Goal: Transaction & Acquisition: Purchase product/service

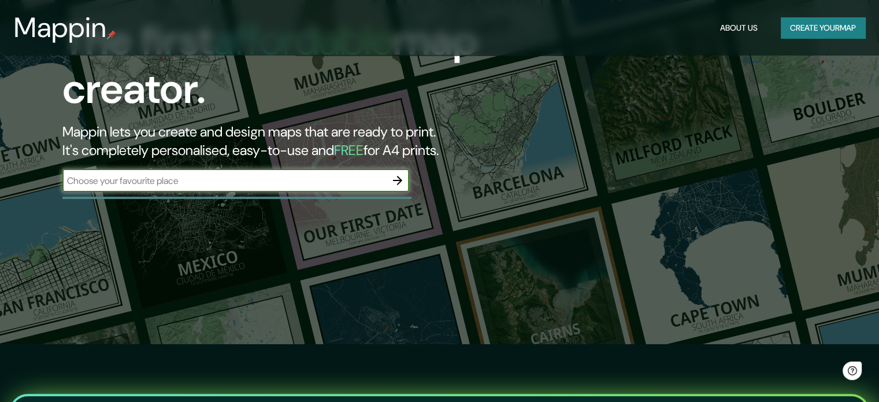
click at [129, 181] on input "text" at bounding box center [224, 180] width 324 height 13
type input "Bext Vallecas"
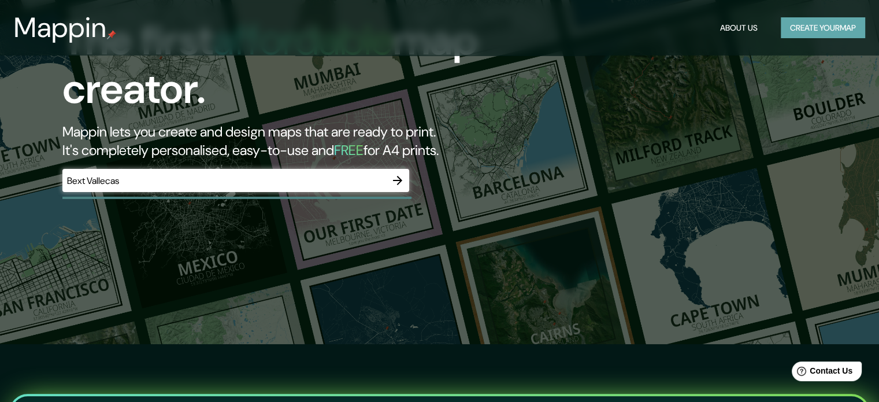
click at [803, 34] on button "Create your map" at bounding box center [823, 27] width 84 height 21
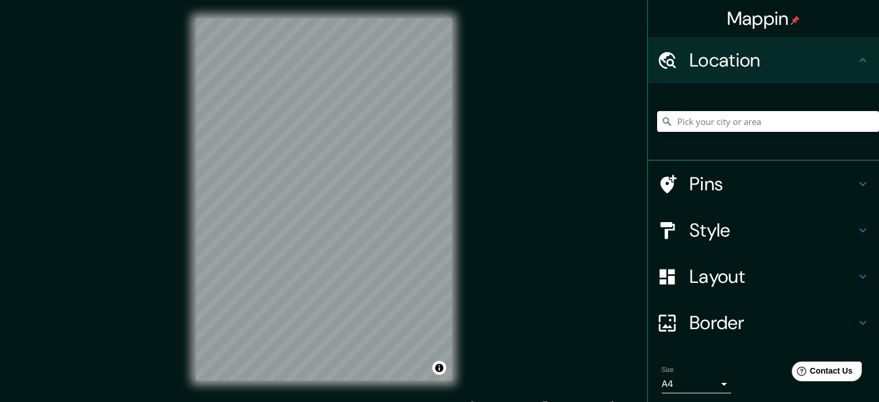
click at [684, 122] on input "Pick your city or area" at bounding box center [768, 121] width 222 height 21
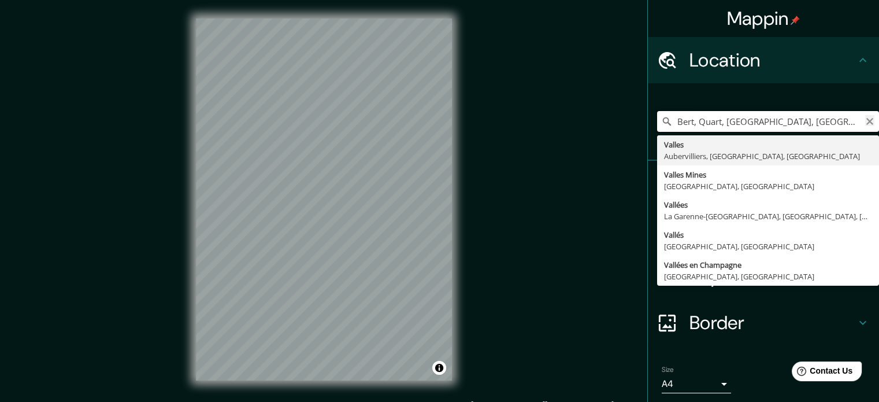
type input "Bert, Quart, Valle de Aosta, Italia"
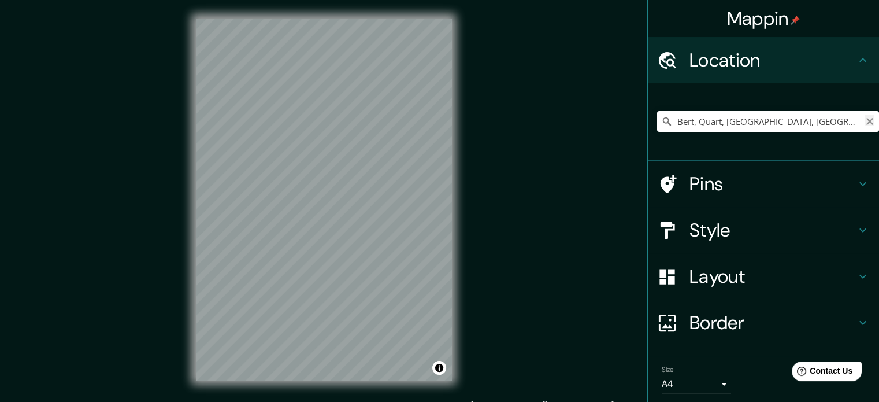
click at [865, 118] on icon "Clear" at bounding box center [869, 121] width 9 height 9
click at [795, 119] on input "Pick your city or area" at bounding box center [768, 121] width 222 height 21
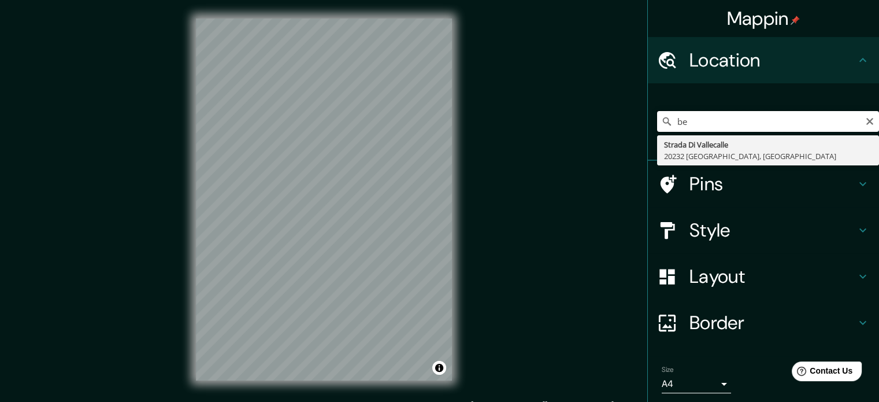
type input "b"
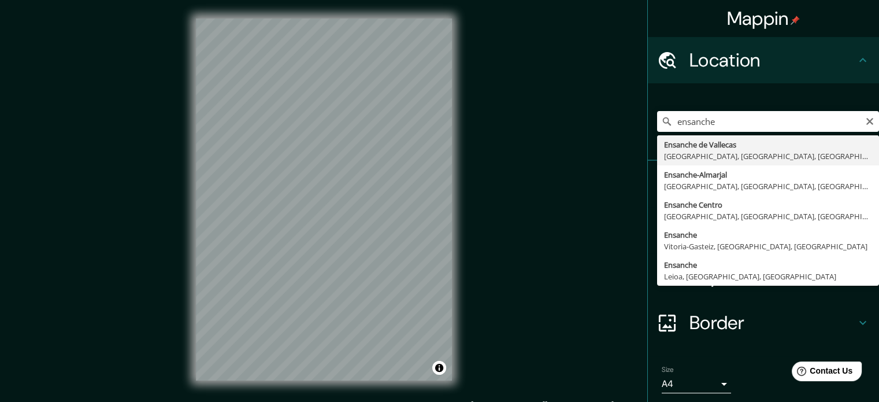
type input "Ensanche de Vallecas, Madrid, Madrid, España"
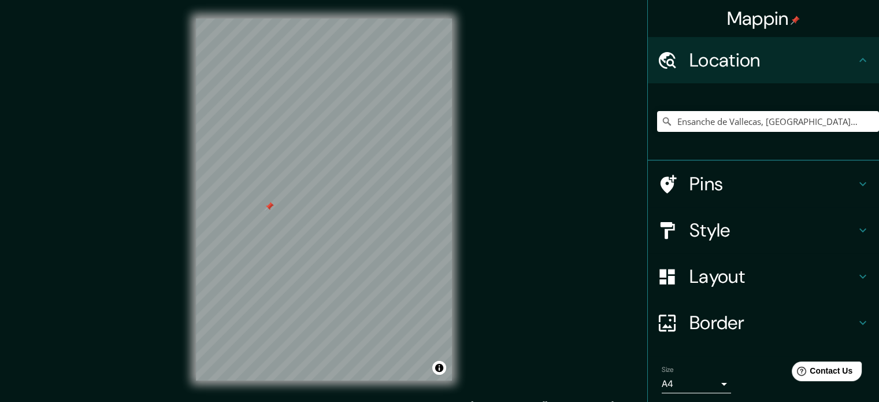
drag, startPoint x: 265, startPoint y: 217, endPoint x: 270, endPoint y: 204, distance: 13.5
click at [270, 204] on div at bounding box center [269, 206] width 9 height 9
click at [857, 181] on icon at bounding box center [863, 184] width 14 height 14
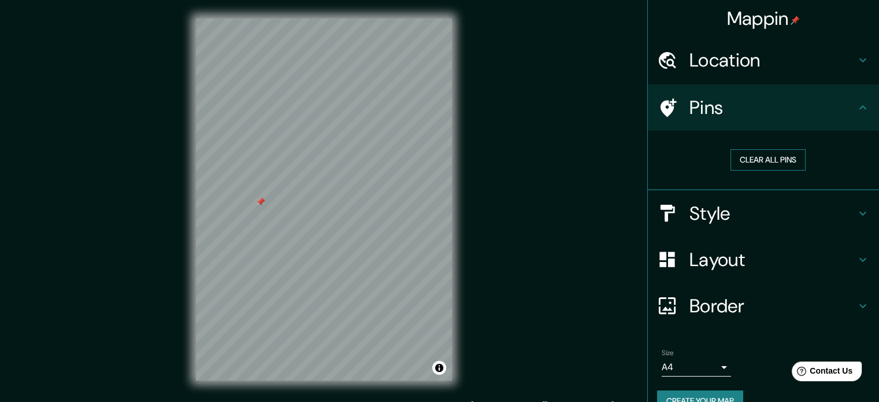
click at [751, 157] on button "Clear all pins" at bounding box center [767, 159] width 75 height 21
click at [811, 217] on h4 "Style" at bounding box center [772, 213] width 166 height 23
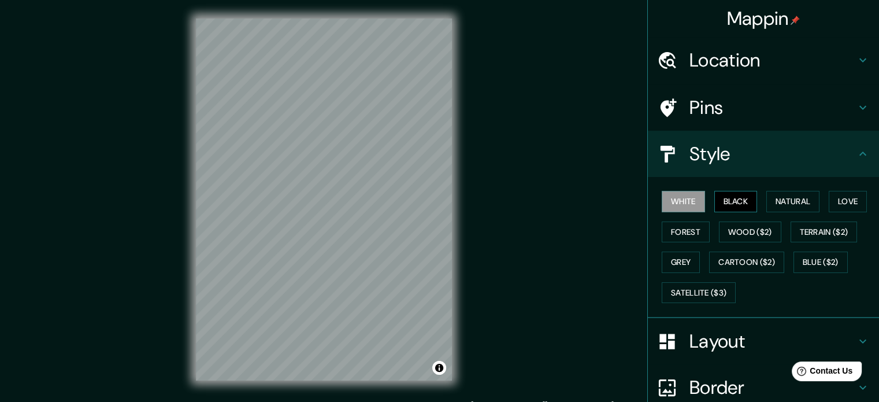
click at [718, 203] on button "Black" at bounding box center [735, 201] width 43 height 21
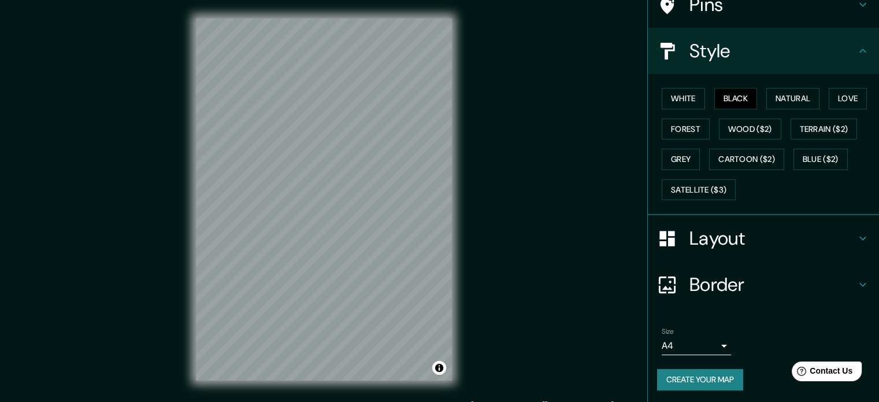
click at [693, 383] on button "Create your map" at bounding box center [700, 379] width 86 height 21
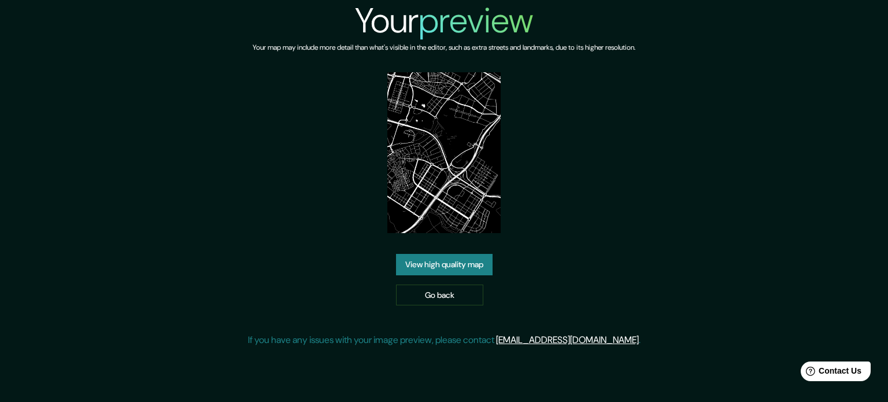
click at [442, 258] on link "View high quality map" at bounding box center [444, 264] width 96 height 21
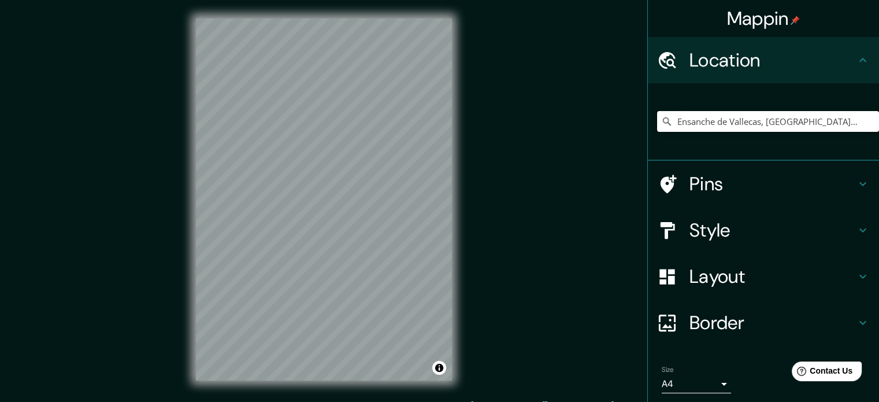
click at [708, 120] on input "Ensanche de Vallecas, [GEOGRAPHIC_DATA], [GEOGRAPHIC_DATA], [GEOGRAPHIC_DATA]" at bounding box center [768, 121] width 222 height 21
click at [850, 119] on input "Ensanche de Vallecas, [GEOGRAPHIC_DATA], [GEOGRAPHIC_DATA], [GEOGRAPHIC_DATA]" at bounding box center [768, 121] width 222 height 21
click at [676, 127] on input "Ensanche de Vallecas, [GEOGRAPHIC_DATA], [GEOGRAPHIC_DATA], [GEOGRAPHIC_DATA]" at bounding box center [768, 121] width 222 height 21
click at [657, 128] on input "Ensanche de Vallecas, [GEOGRAPHIC_DATA], [GEOGRAPHIC_DATA], [GEOGRAPHIC_DATA]" at bounding box center [768, 121] width 222 height 21
click at [661, 124] on icon at bounding box center [667, 122] width 12 height 12
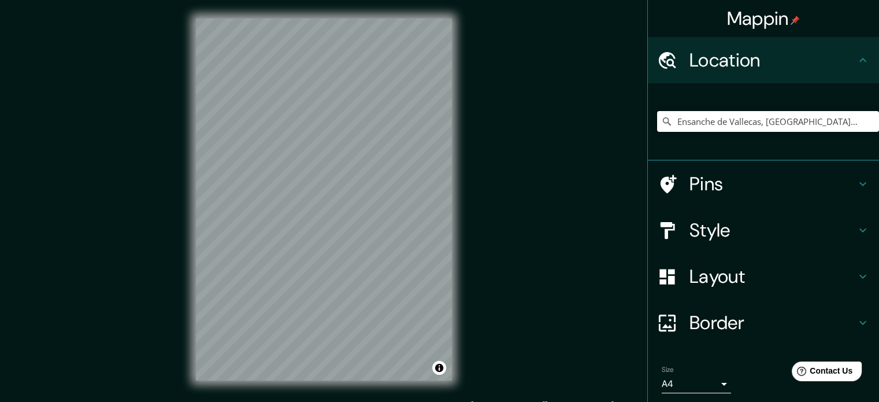
click at [842, 123] on input "Ensanche de Vallecas, [GEOGRAPHIC_DATA], [GEOGRAPHIC_DATA], [GEOGRAPHIC_DATA]" at bounding box center [768, 121] width 222 height 21
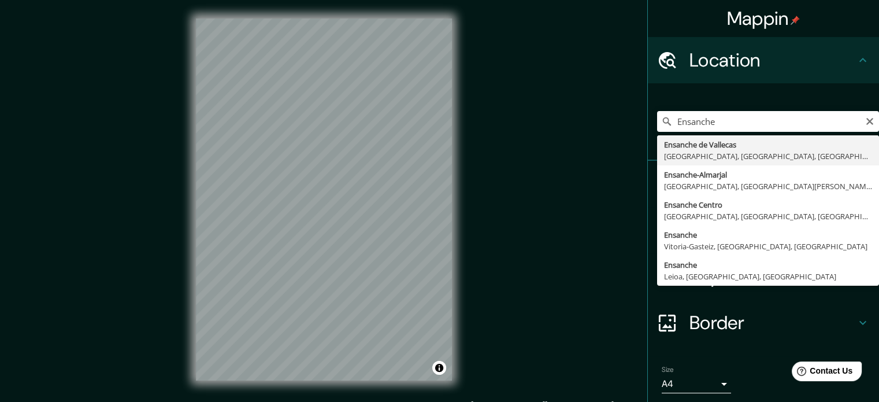
type input "Ensanche de Vallecas, Madrid, Madrid, España"
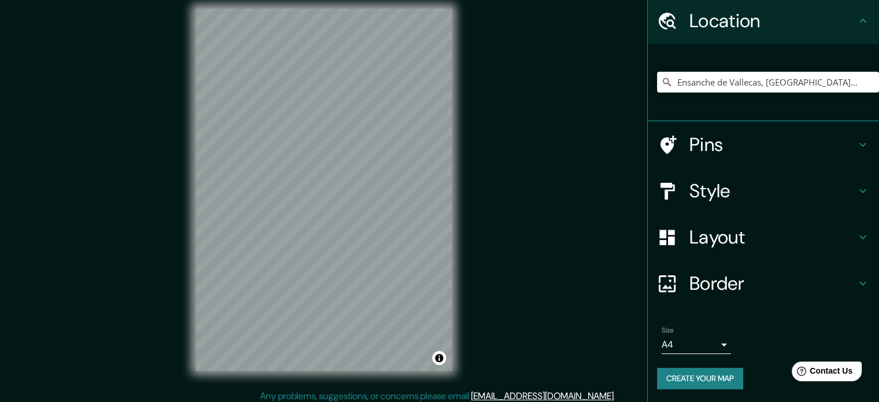
scroll to position [15, 0]
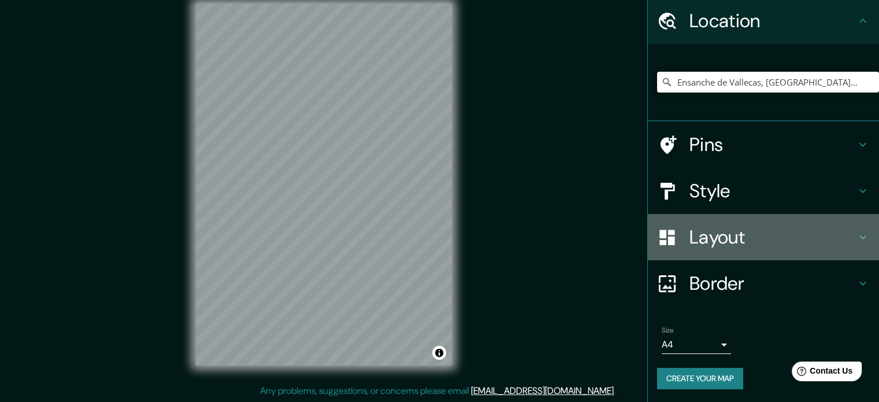
click at [744, 237] on h4 "Layout" at bounding box center [772, 236] width 166 height 23
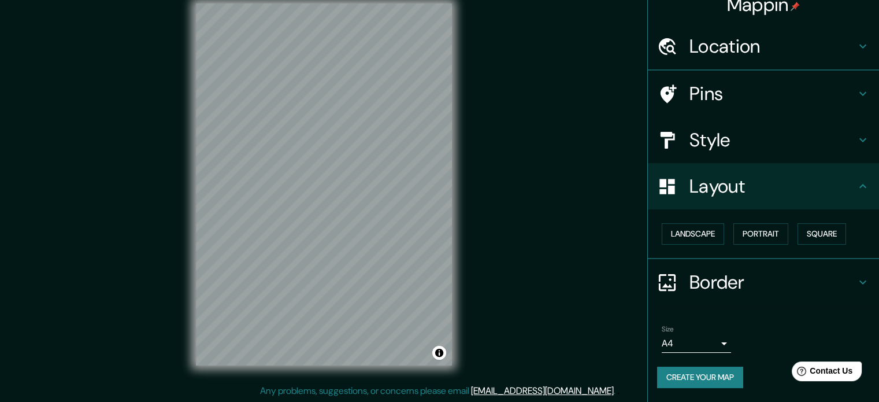
scroll to position [13, 0]
click at [857, 49] on icon at bounding box center [863, 47] width 14 height 14
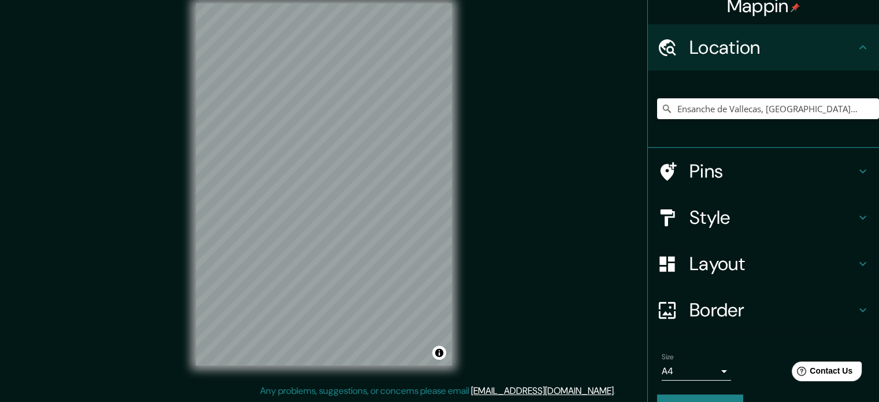
click at [844, 166] on h4 "Pins" at bounding box center [772, 170] width 166 height 23
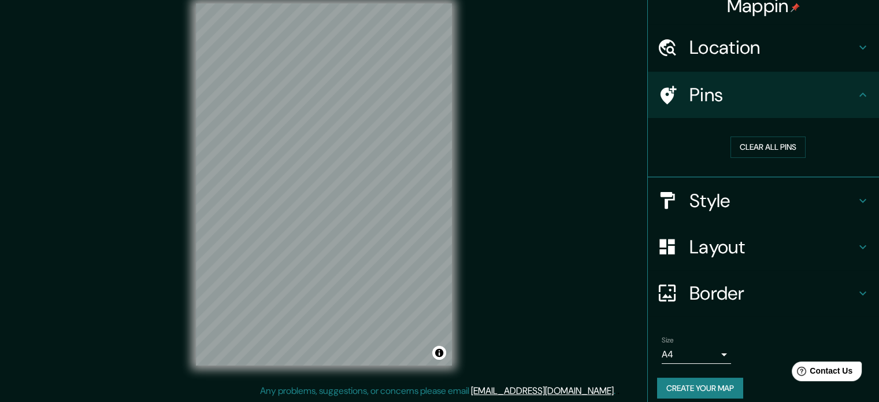
click at [856, 196] on icon at bounding box center [863, 201] width 14 height 14
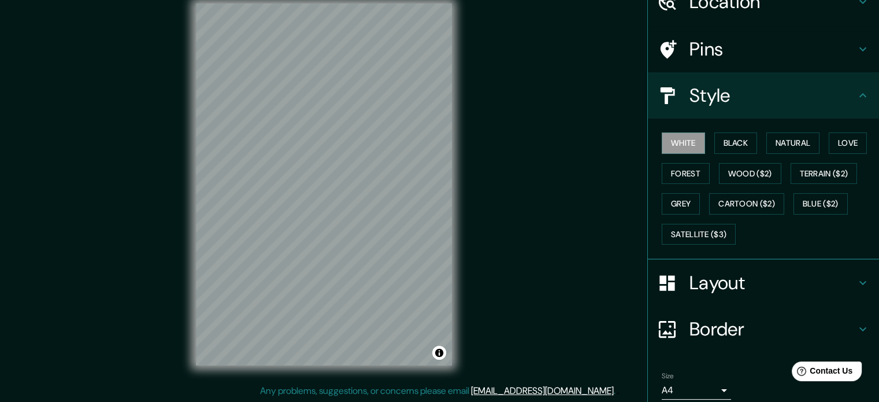
scroll to position [70, 0]
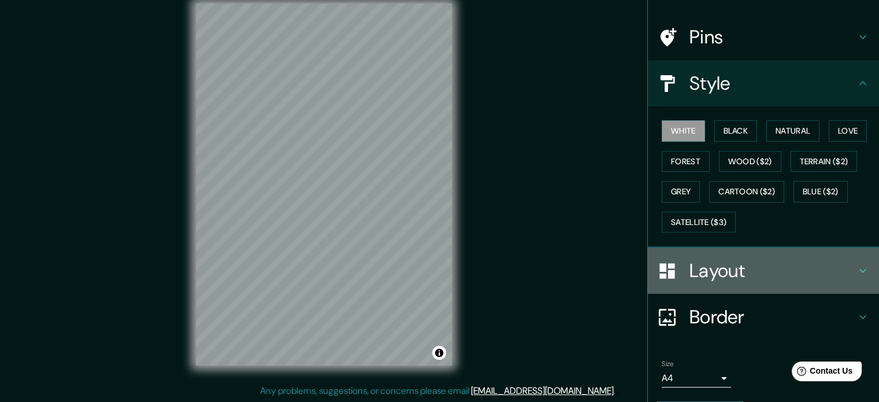
click at [856, 263] on icon at bounding box center [863, 270] width 14 height 14
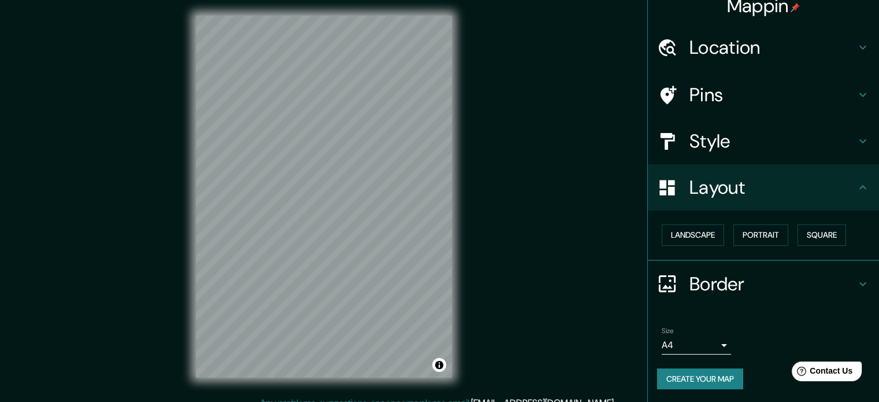
scroll to position [0, 0]
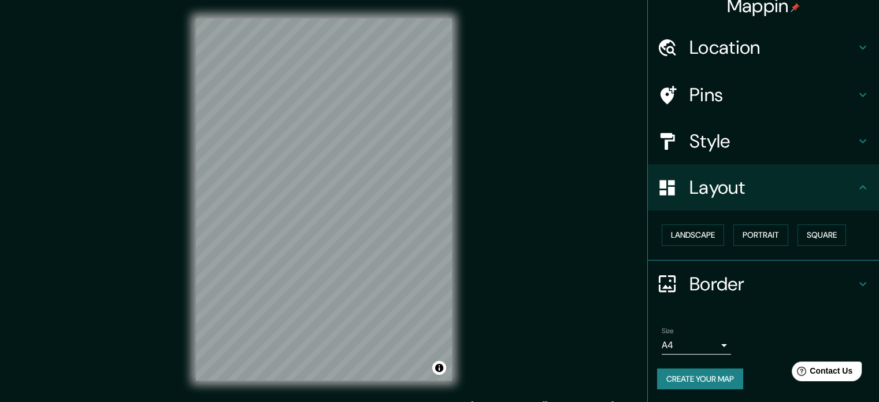
click at [822, 150] on h4 "Style" at bounding box center [772, 140] width 166 height 23
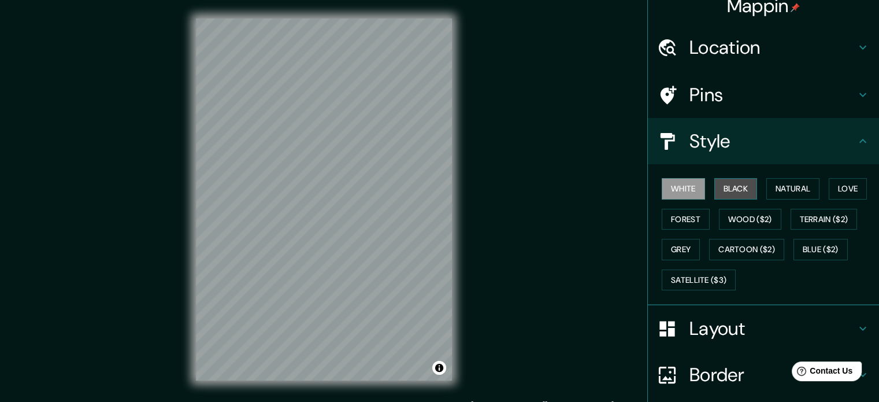
click at [732, 189] on button "Black" at bounding box center [735, 188] width 43 height 21
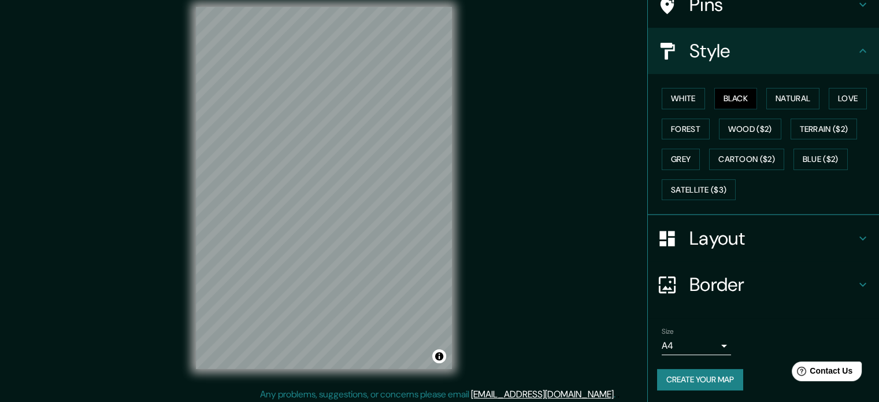
scroll to position [15, 0]
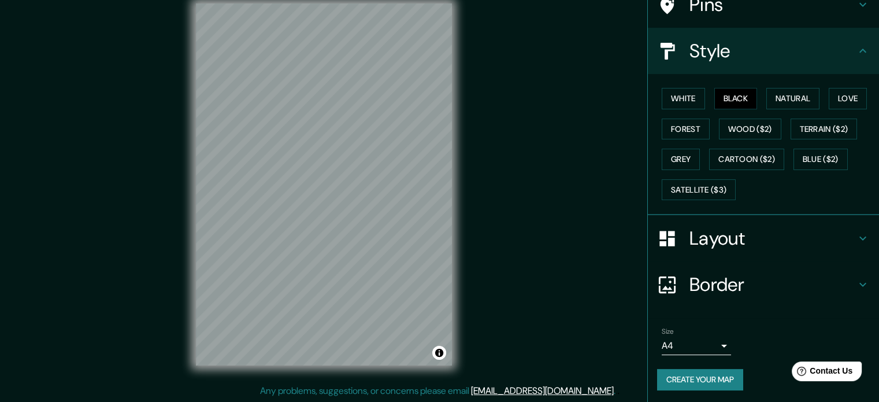
click at [701, 373] on button "Create your map" at bounding box center [700, 379] width 86 height 21
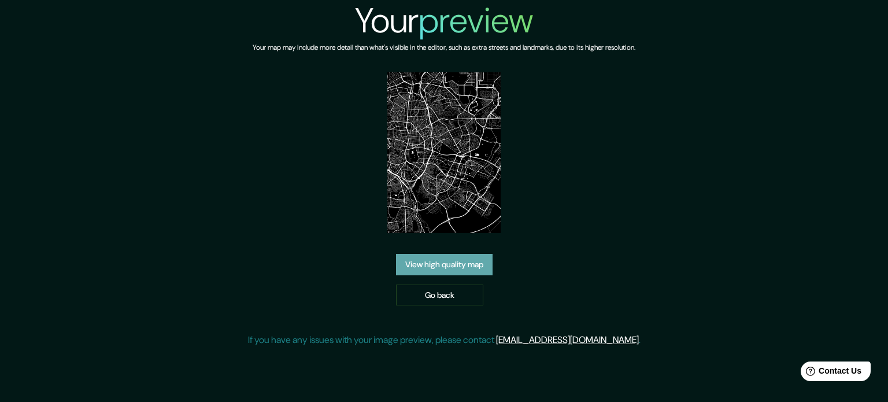
click at [462, 268] on link "View high quality map" at bounding box center [444, 264] width 96 height 21
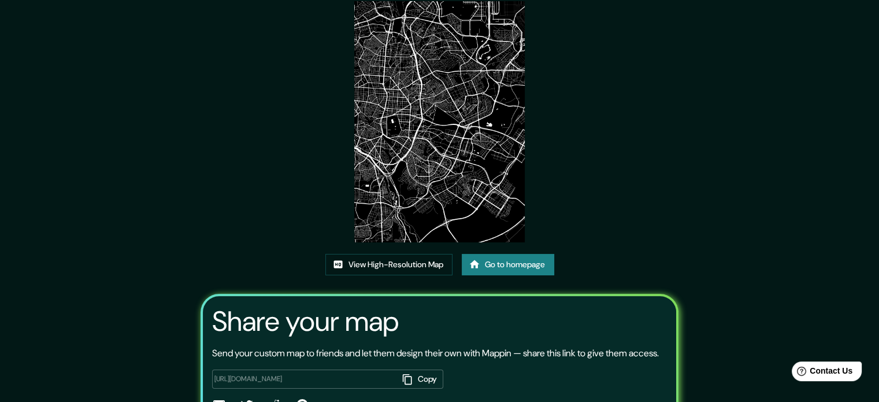
scroll to position [12, 0]
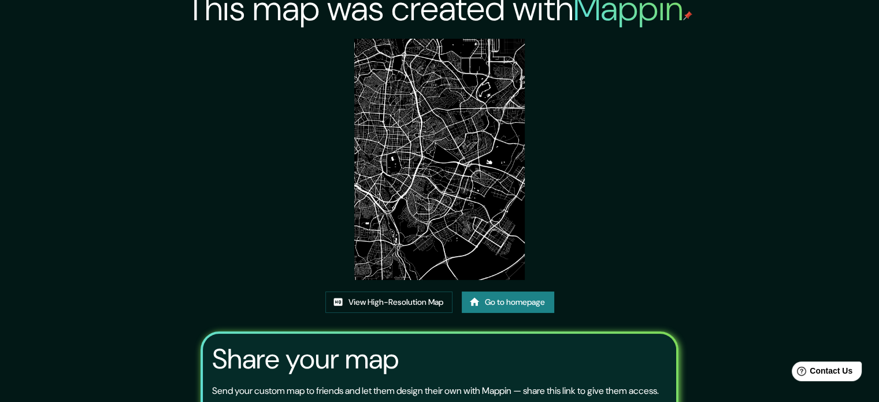
click at [423, 178] on img at bounding box center [439, 159] width 170 height 241
click at [467, 254] on img at bounding box center [439, 159] width 170 height 241
click at [359, 305] on link "View High-Resolution Map" at bounding box center [388, 301] width 127 height 21
